Goal: Complete application form

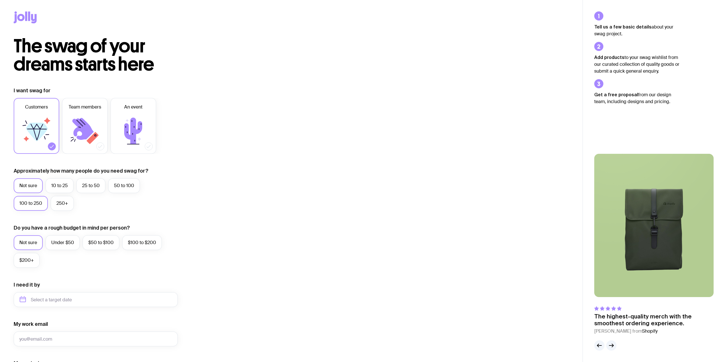
click at [34, 202] on label "100 to 250" at bounding box center [31, 203] width 34 height 15
click at [0, 0] on input "100 to 250" at bounding box center [0, 0] width 0 height 0
click at [93, 128] on icon at bounding box center [85, 131] width 34 height 34
click at [0, 0] on input "Team members" at bounding box center [0, 0] width 0 height 0
click at [41, 127] on icon at bounding box center [36, 131] width 34 height 34
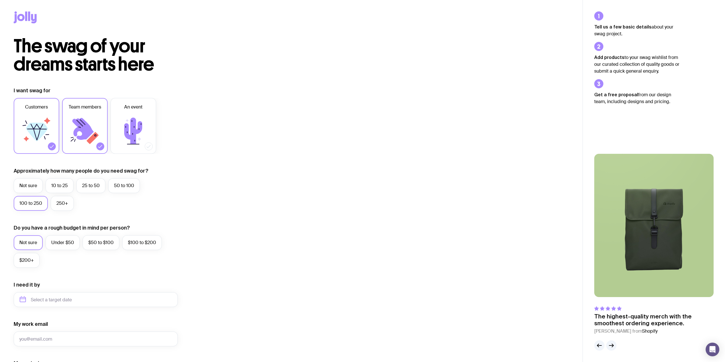
click at [0, 0] on input "Customers" at bounding box center [0, 0] width 0 height 0
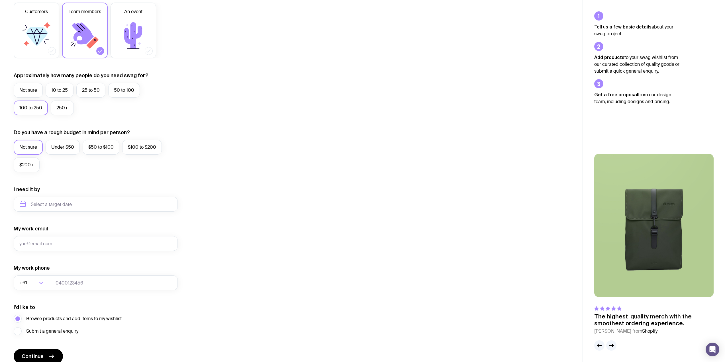
scroll to position [114, 0]
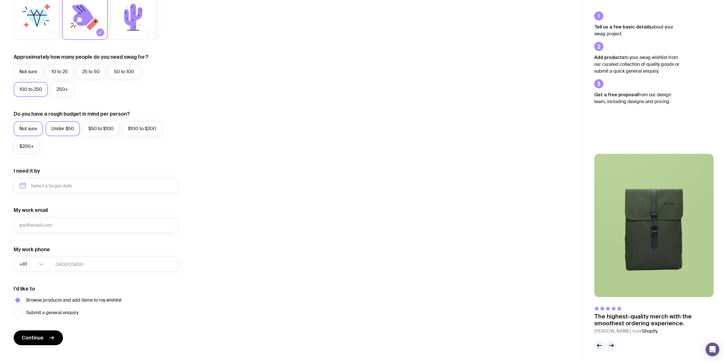
click at [69, 128] on label "Under $50" at bounding box center [63, 128] width 34 height 15
click at [0, 0] on input "Under $50" at bounding box center [0, 0] width 0 height 0
click at [22, 184] on input "text" at bounding box center [96, 185] width 164 height 15
click at [37, 250] on button "Sep" at bounding box center [27, 255] width 21 height 11
type input "[DATE]"
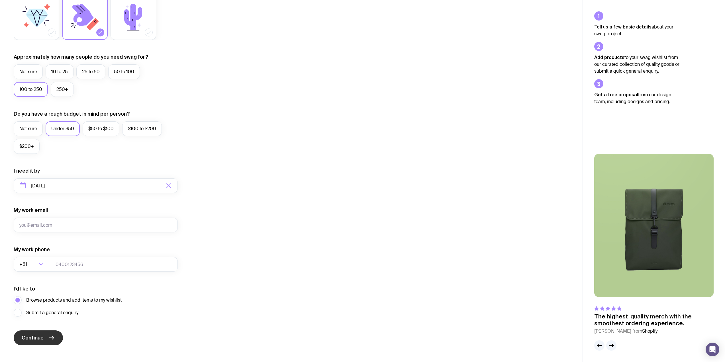
click at [38, 336] on span "Continue" at bounding box center [33, 337] width 22 height 7
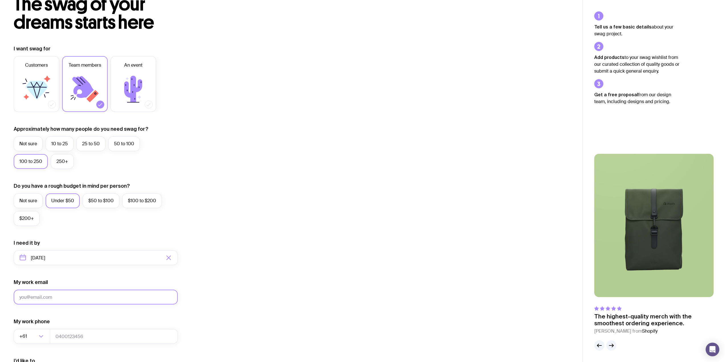
scroll to position [0, 0]
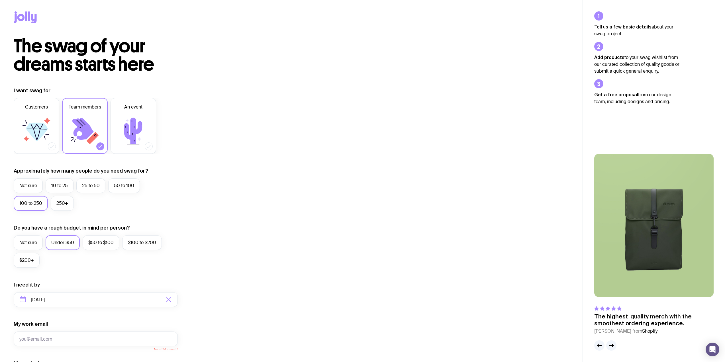
click at [28, 15] on icon at bounding box center [25, 17] width 23 height 12
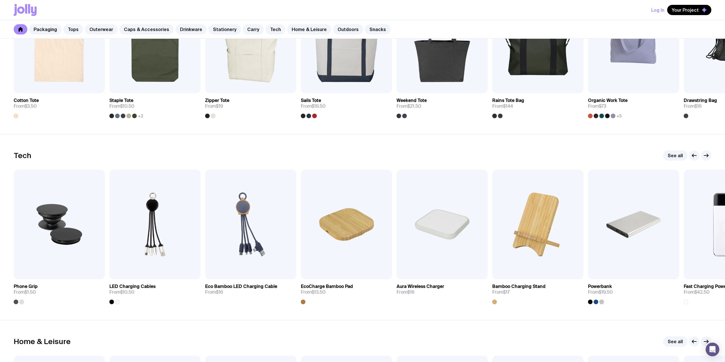
scroll to position [1338, 0]
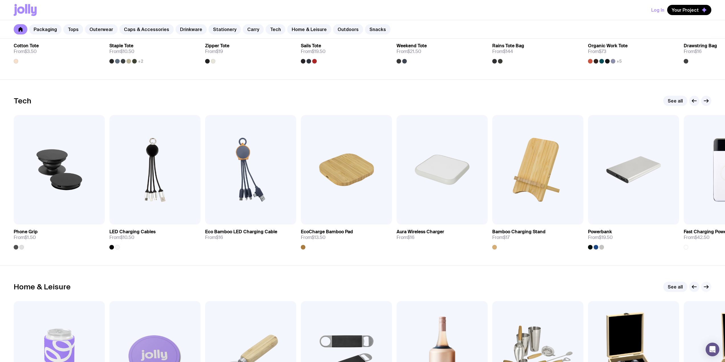
click at [708, 286] on icon "button" at bounding box center [706, 286] width 7 height 7
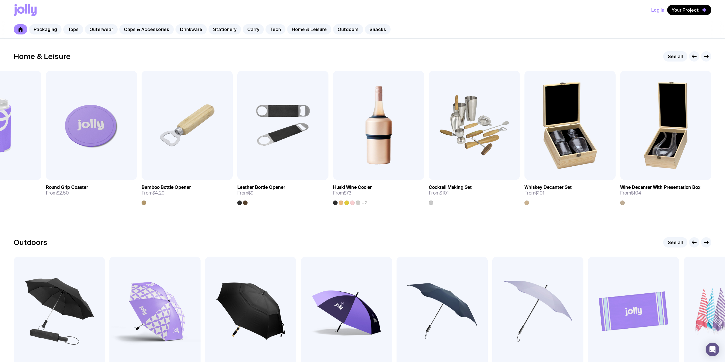
scroll to position [1606, 0]
